Goal: Task Accomplishment & Management: Complete application form

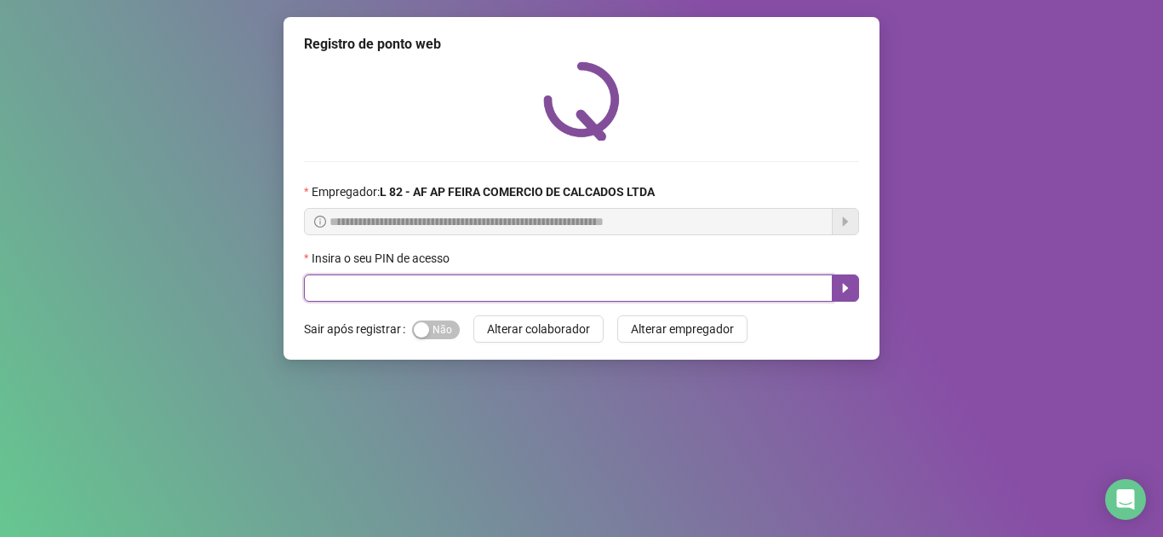
click at [353, 292] on input "text" at bounding box center [568, 287] width 529 height 27
type input "*****"
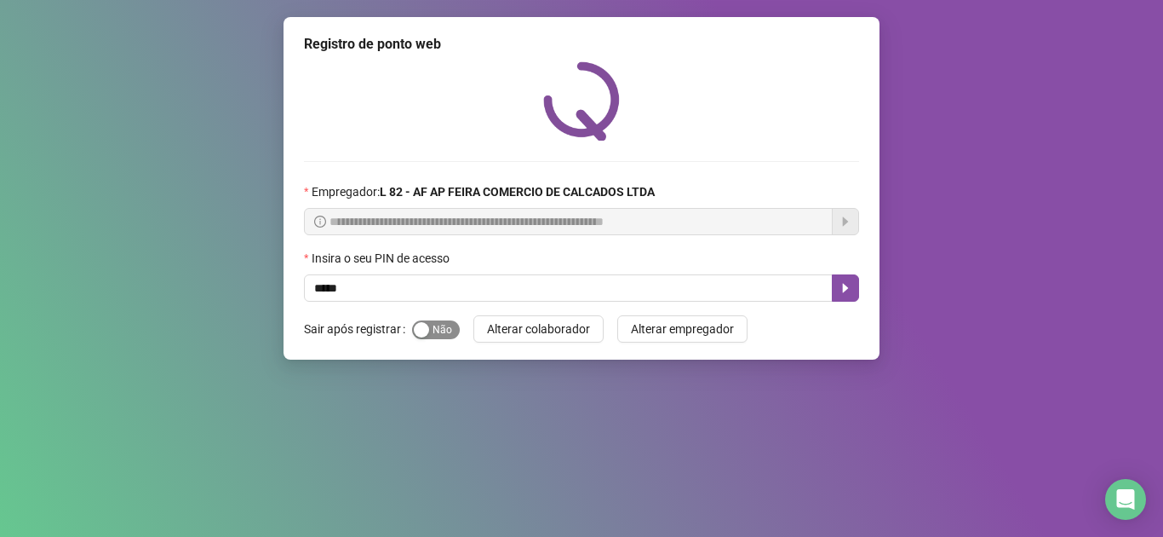
click at [418, 328] on div "button" at bounding box center [421, 329] width 15 height 15
click at [848, 290] on icon "caret-right" at bounding box center [846, 288] width 14 height 14
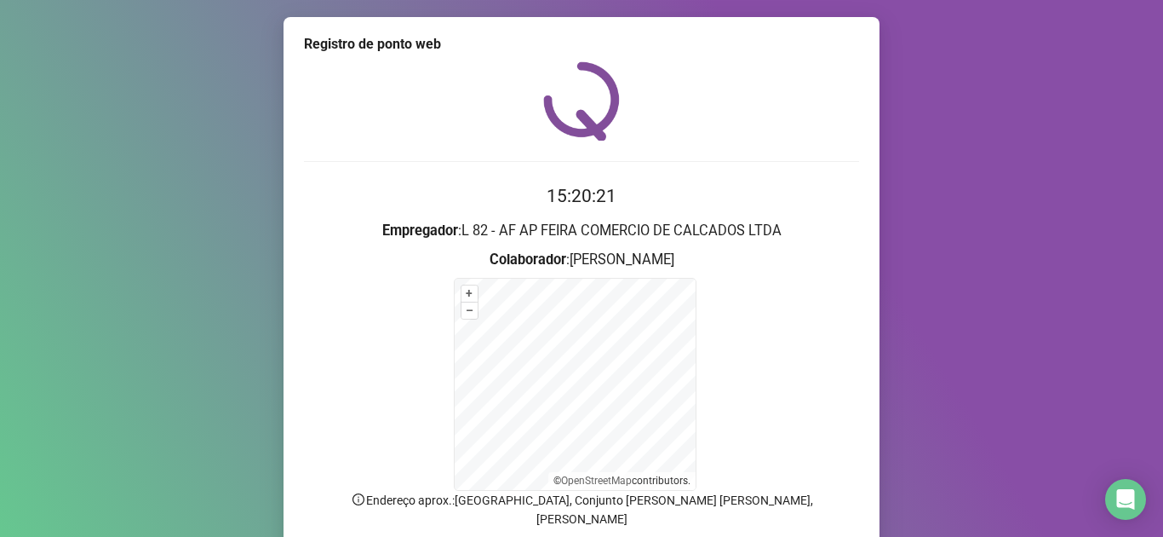
scroll to position [123, 0]
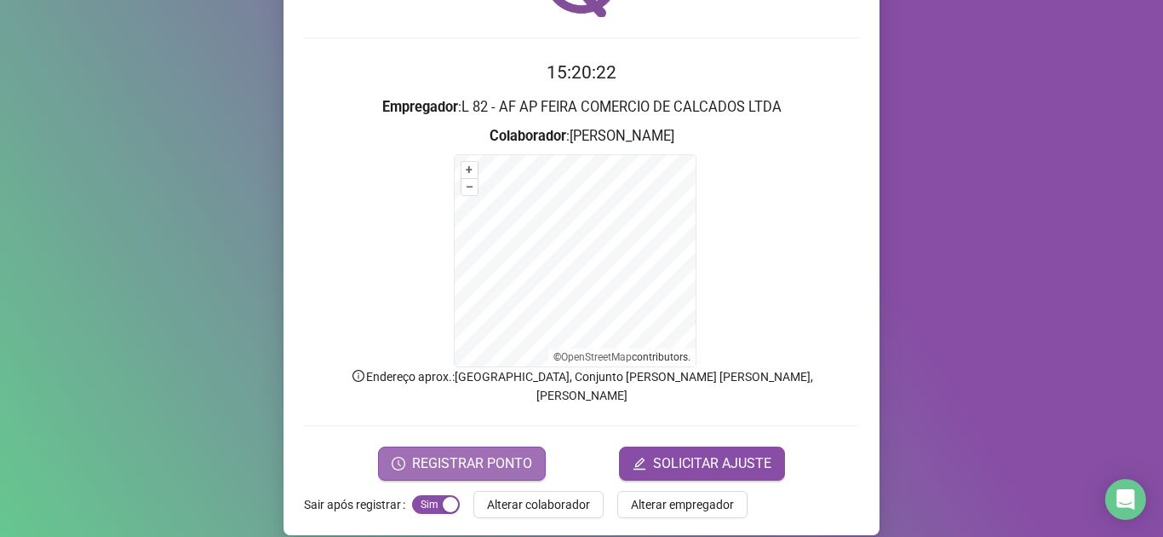
click at [461, 453] on span "REGISTRAR PONTO" at bounding box center [472, 463] width 120 height 20
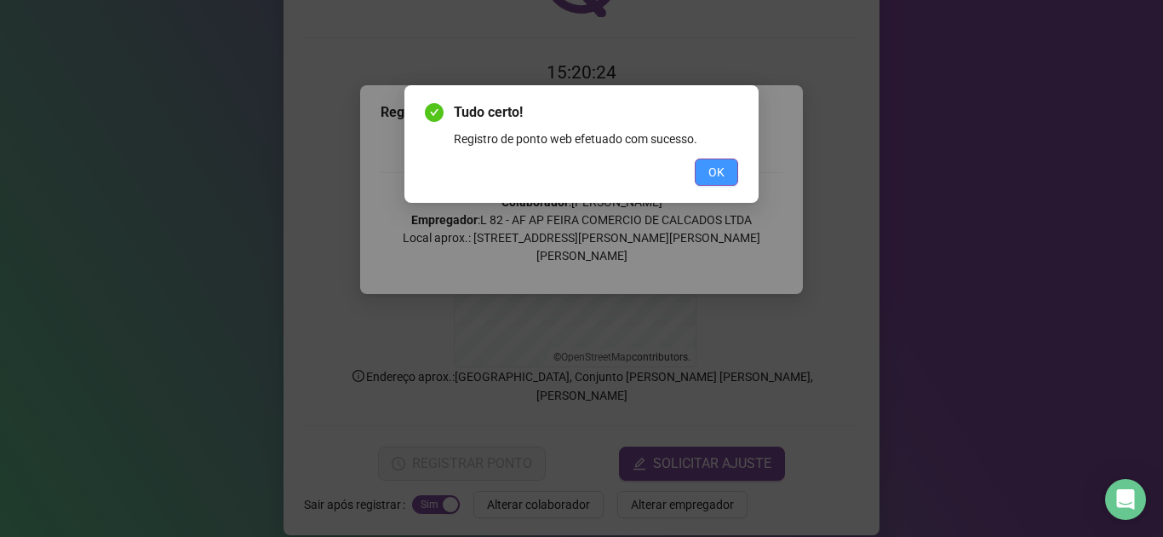
click at [721, 170] on span "OK" at bounding box center [717, 172] width 16 height 19
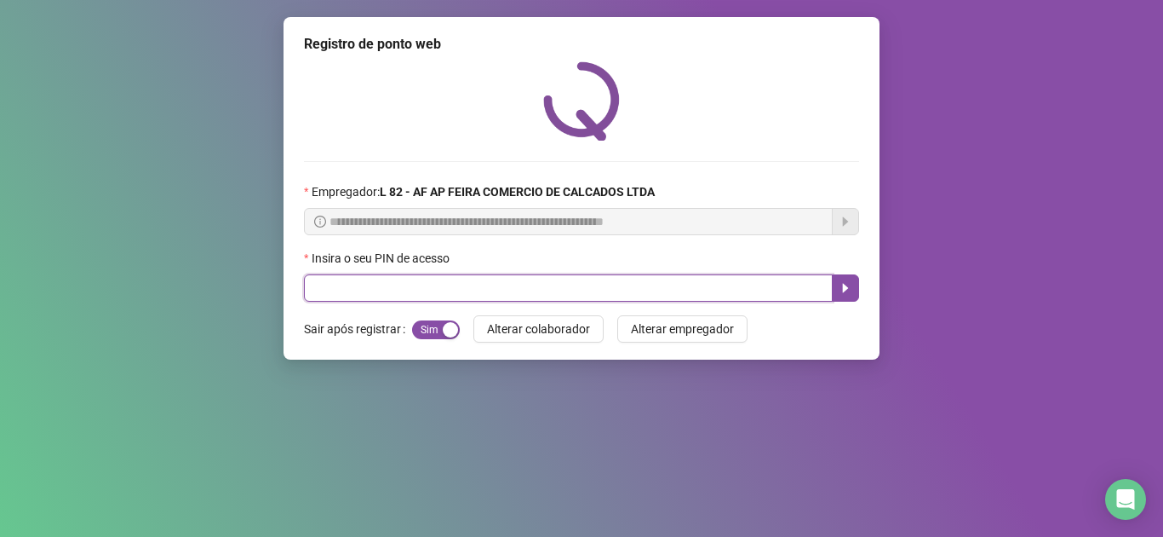
click at [367, 287] on input "text" at bounding box center [568, 287] width 529 height 27
type input "*****"
click at [844, 290] on icon "caret-right" at bounding box center [846, 288] width 6 height 9
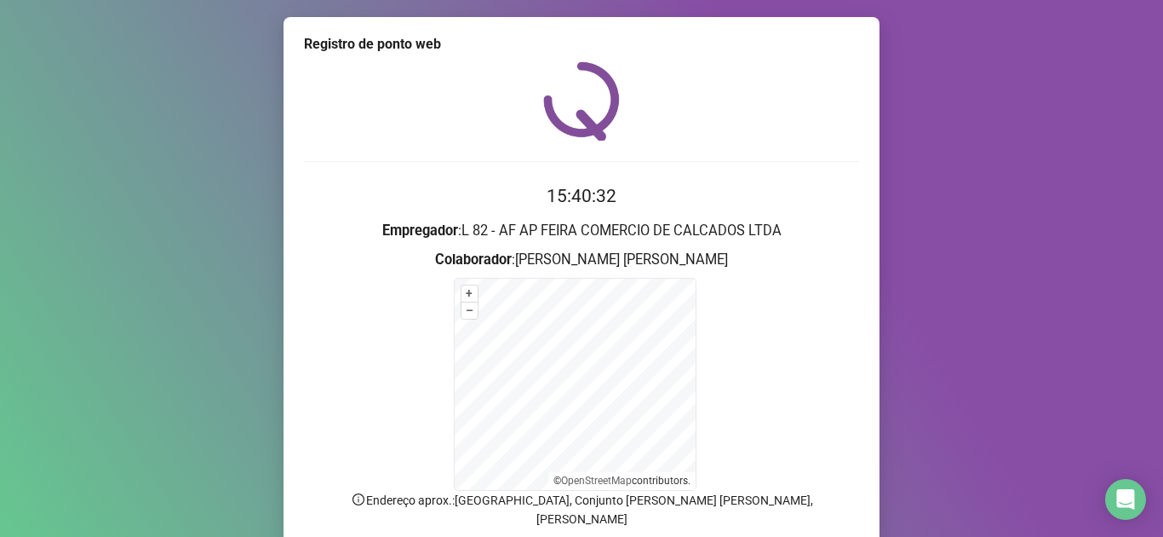
scroll to position [123, 0]
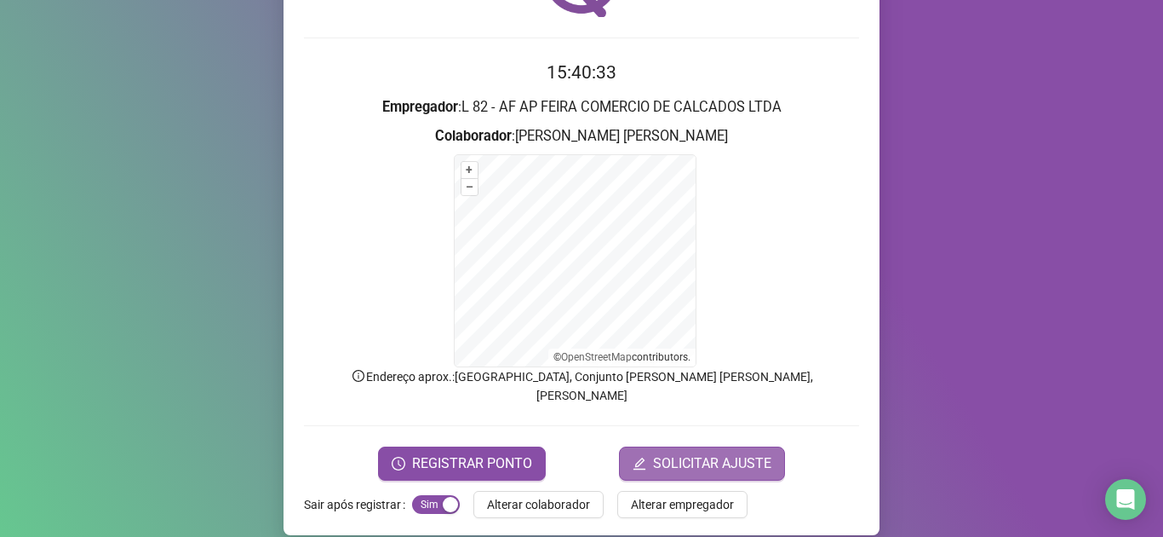
click at [716, 457] on button "SOLICITAR AJUSTE" at bounding box center [702, 463] width 166 height 34
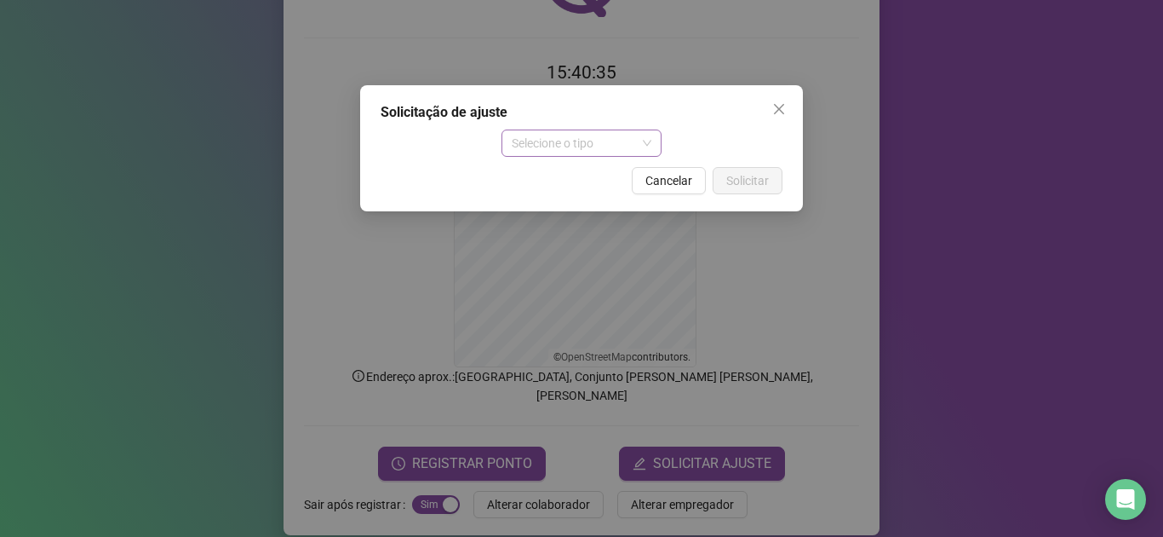
click at [606, 153] on span "Selecione o tipo" at bounding box center [582, 143] width 141 height 26
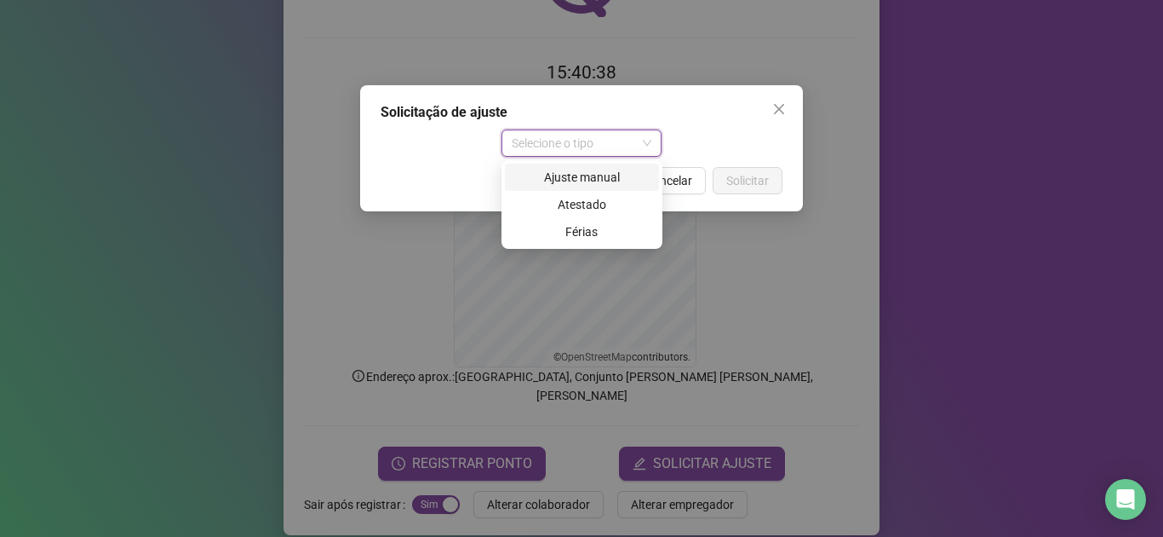
click at [594, 182] on div "Ajuste manual" at bounding box center [582, 177] width 134 height 19
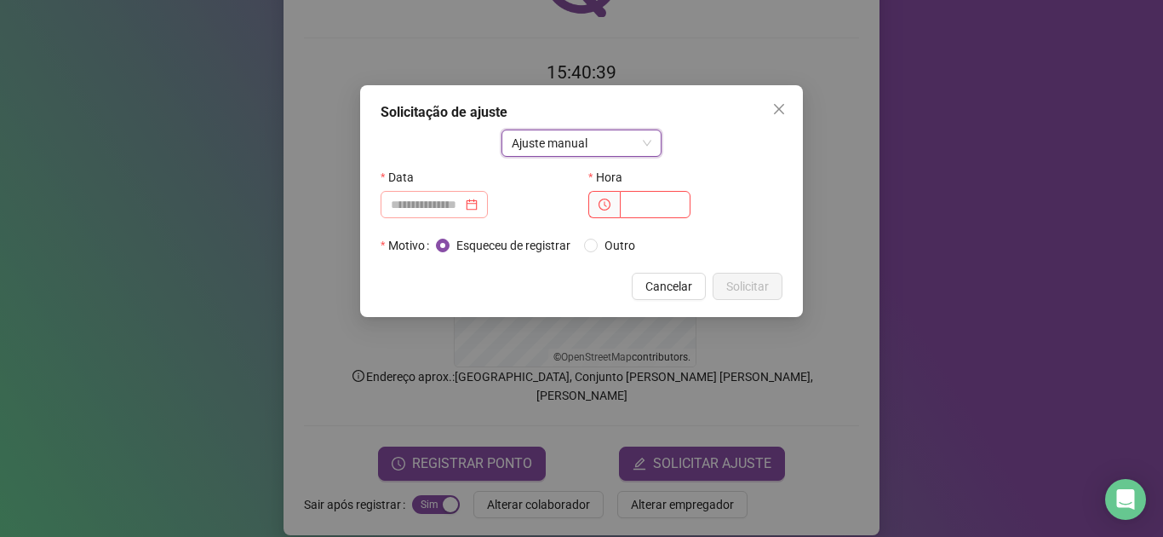
click at [459, 214] on div at bounding box center [434, 204] width 107 height 27
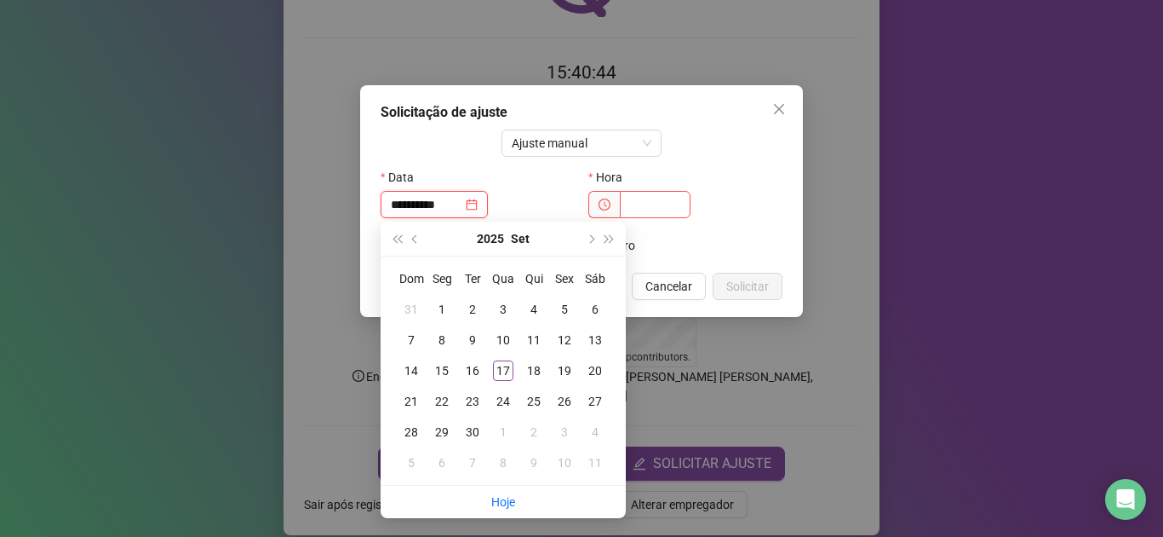
type input "**********"
click at [592, 341] on div "13" at bounding box center [595, 340] width 20 height 20
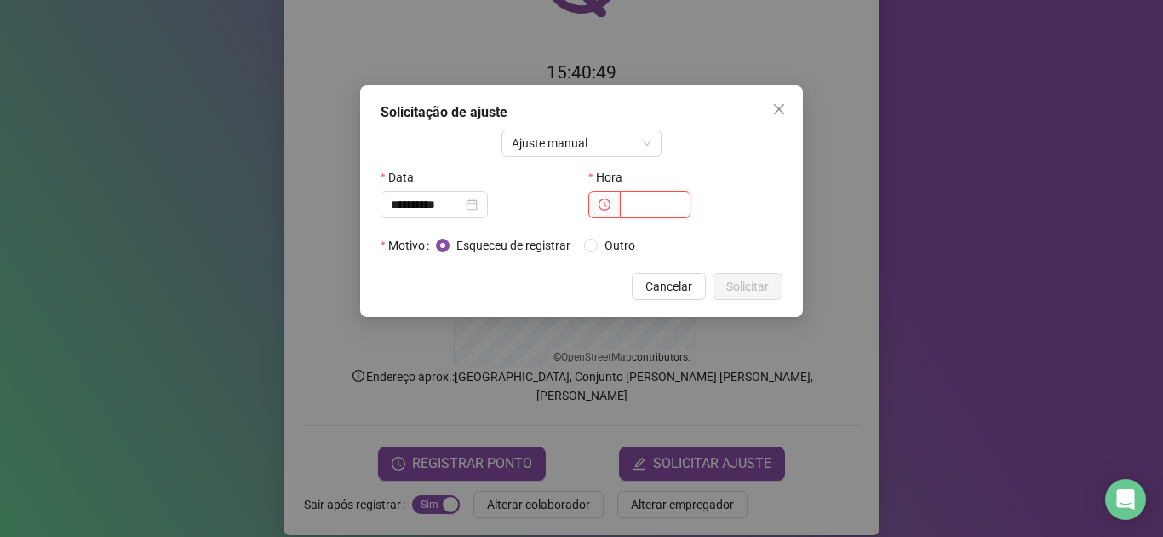
click at [635, 207] on input "text" at bounding box center [655, 204] width 71 height 27
type input "*****"
click at [740, 289] on span "Solicitar" at bounding box center [747, 286] width 43 height 19
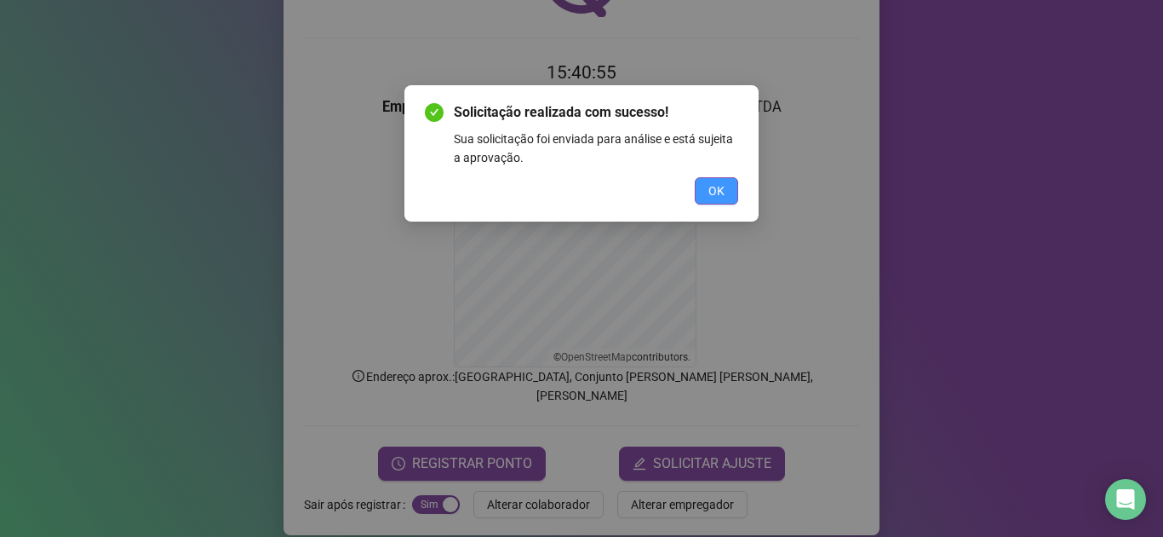
click at [729, 197] on button "OK" at bounding box center [716, 190] width 43 height 27
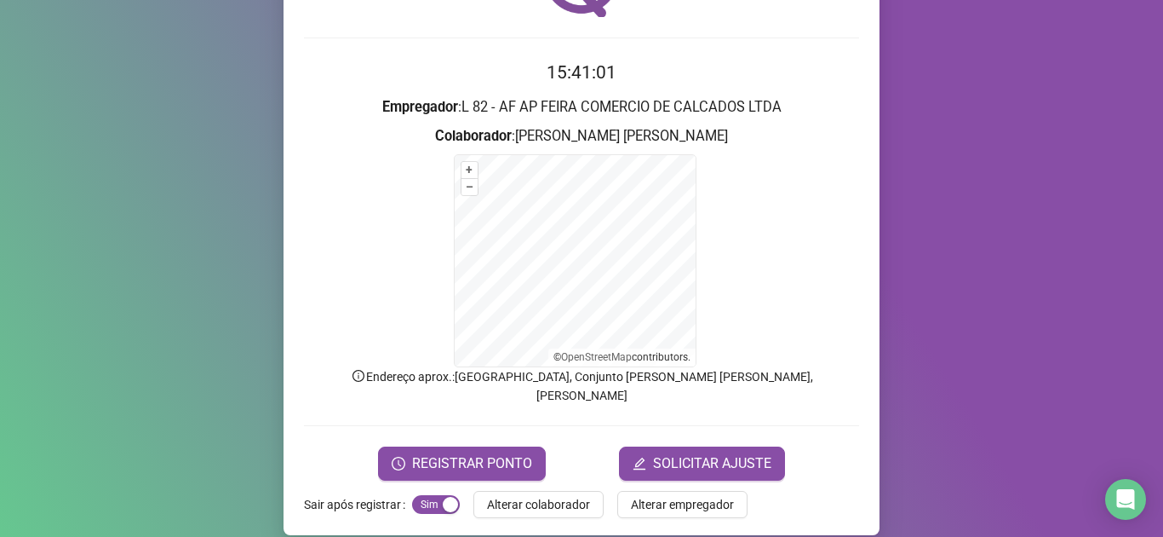
scroll to position [0, 0]
